Goal: Information Seeking & Learning: Learn about a topic

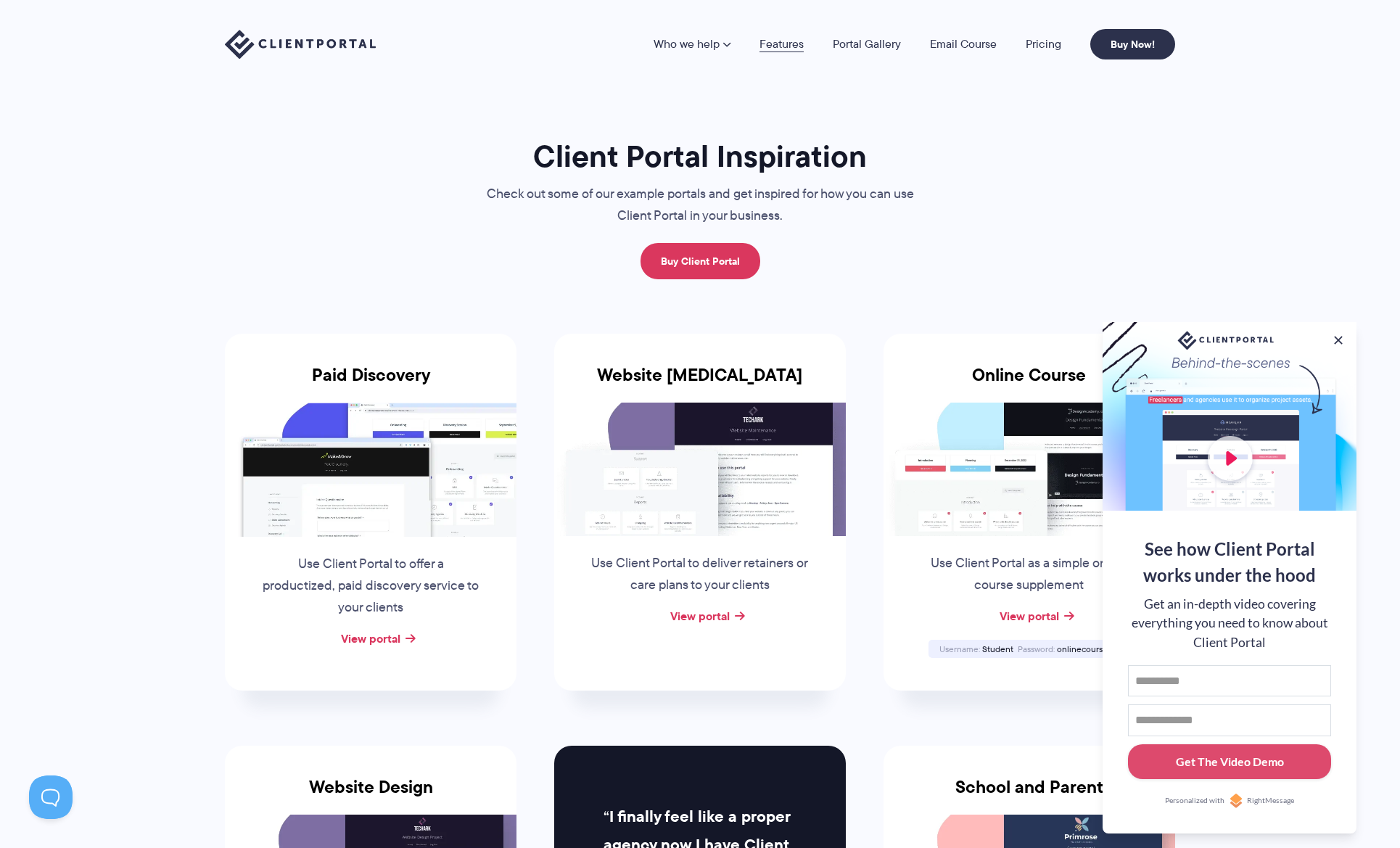
click at [785, 47] on link "Features" at bounding box center [781, 44] width 44 height 12
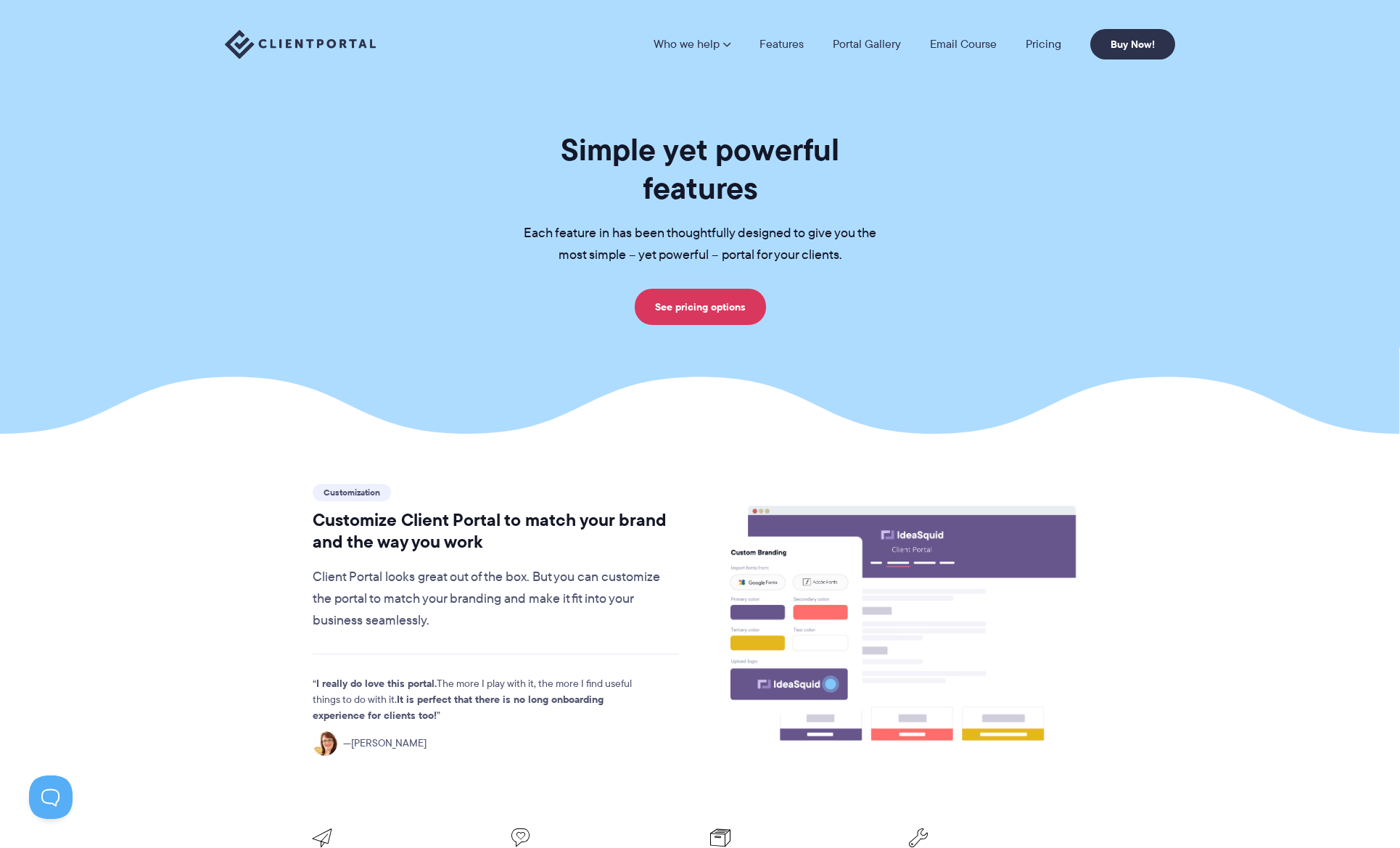
click at [712, 44] on link "Who we help" at bounding box center [692, 44] width 77 height 12
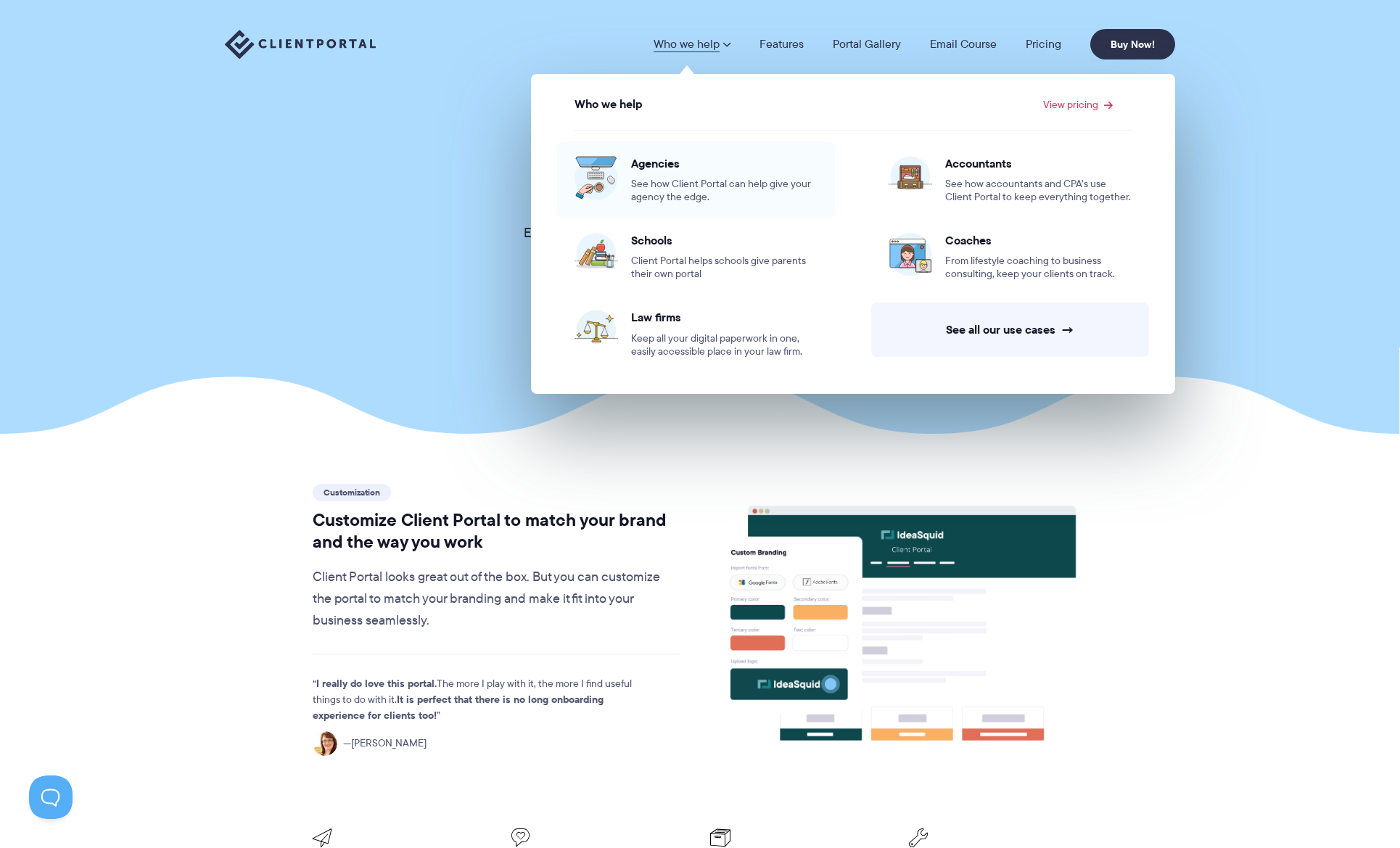
click at [664, 166] on span "Agencies" at bounding box center [724, 163] width 186 height 14
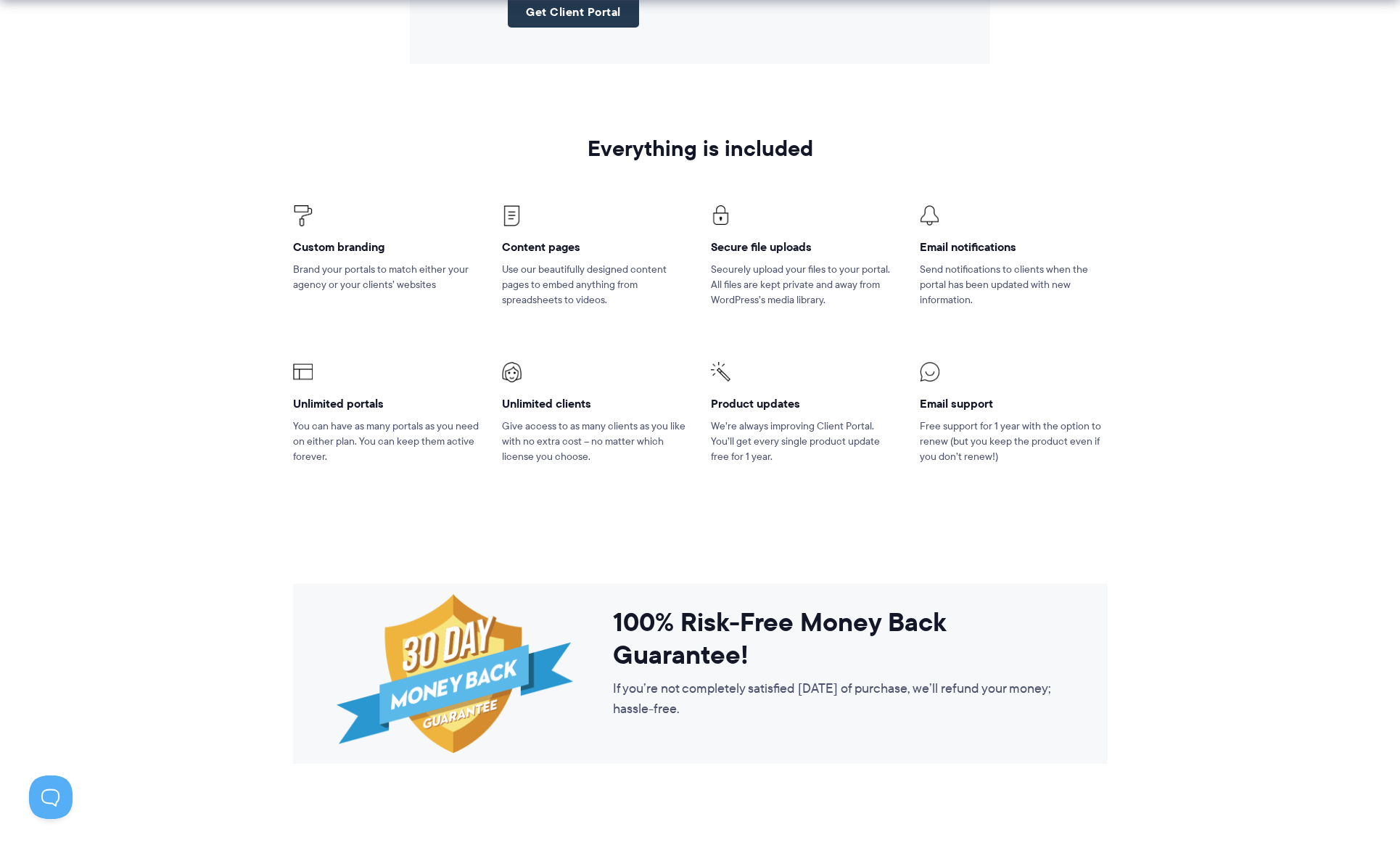
scroll to position [2069, 0]
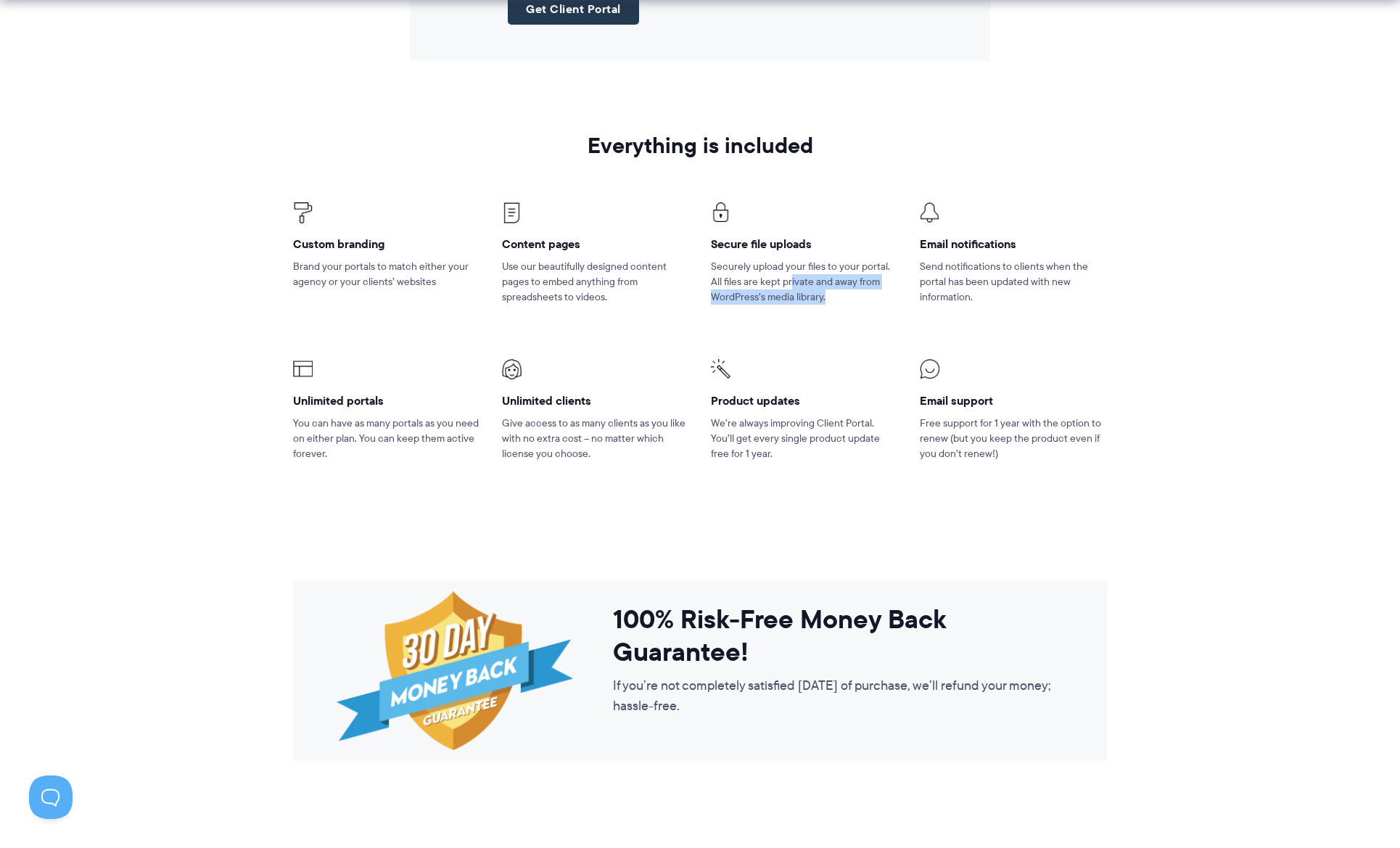
drag, startPoint x: 792, startPoint y: 299, endPoint x: 815, endPoint y: 333, distance: 41.0
click at [815, 333] on li "Secure file uploads Securely upload your files to your portal. All files are ke…" at bounding box center [805, 262] width 209 height 156
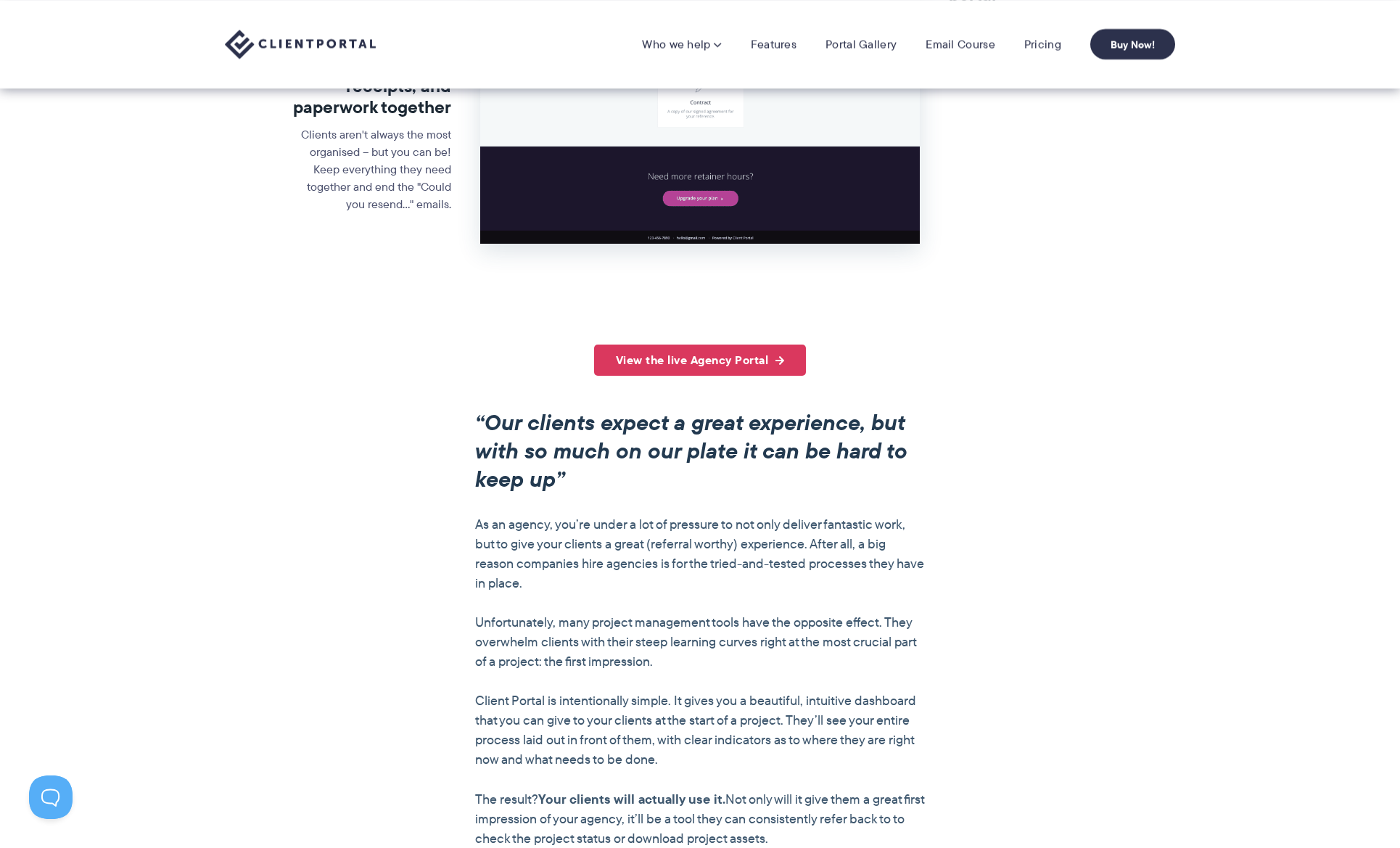
scroll to position [0, 0]
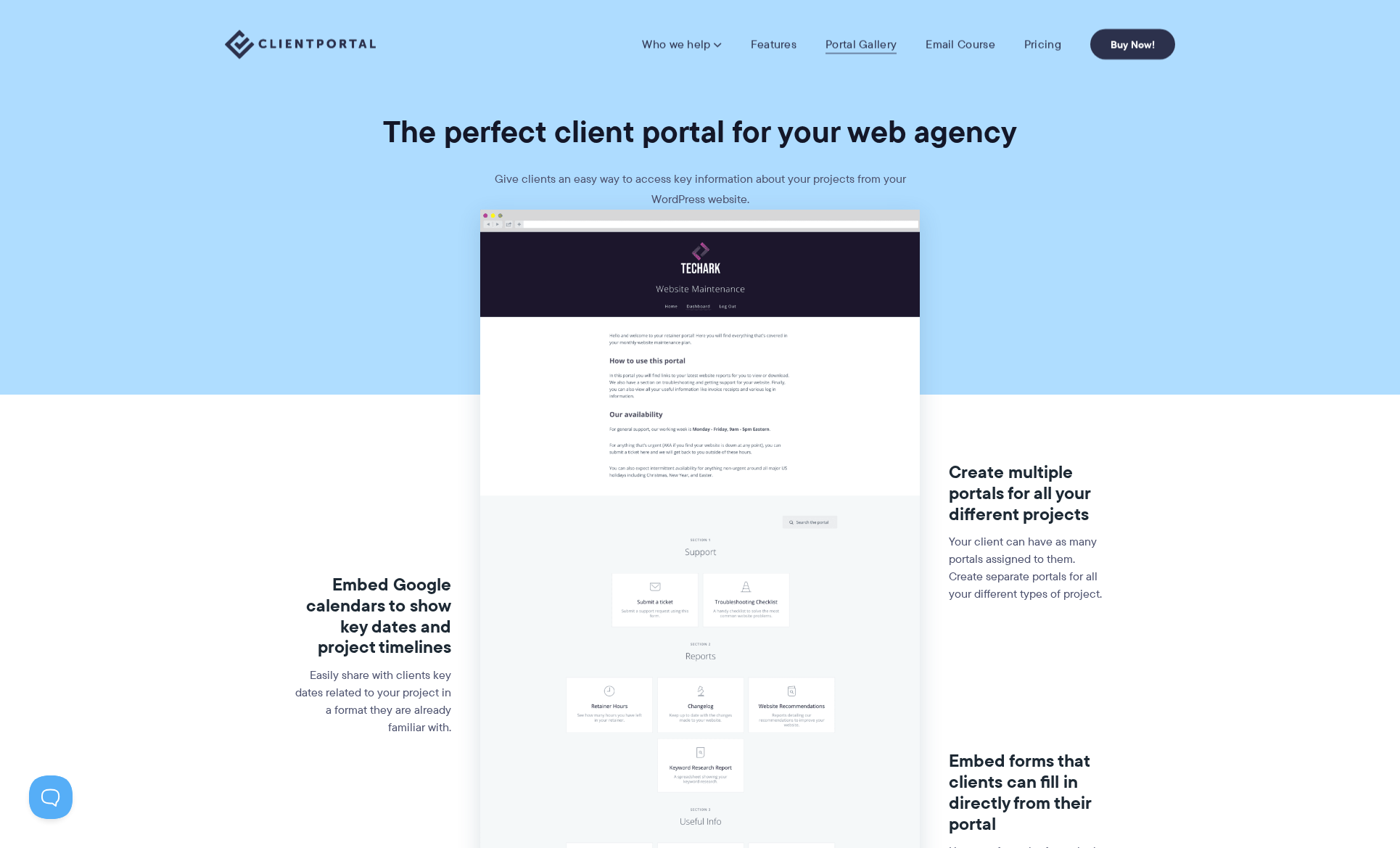
click at [875, 42] on link "Portal Gallery" at bounding box center [861, 43] width 71 height 14
